Goal: Use online tool/utility: Utilize a website feature to perform a specific function

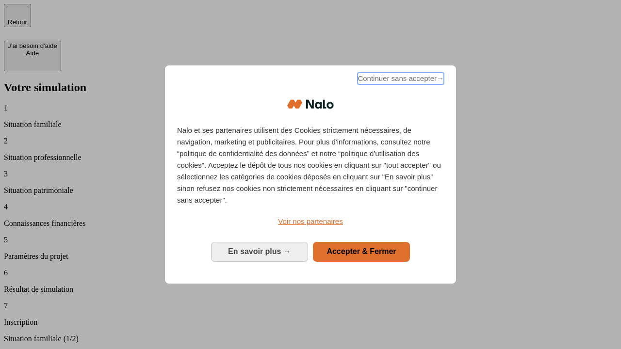
click at [400, 80] on span "Continuer sans accepter →" at bounding box center [400, 79] width 86 height 12
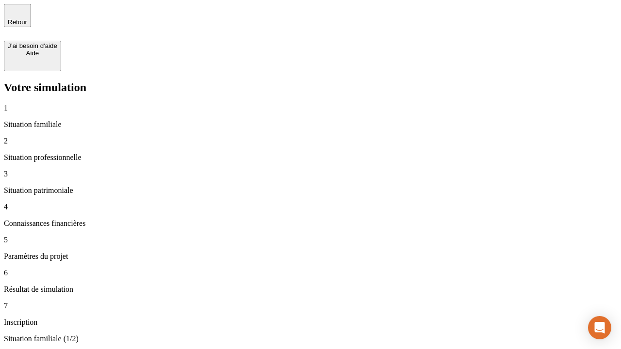
type input "30 000"
